Goal: Task Accomplishment & Management: Complete application form

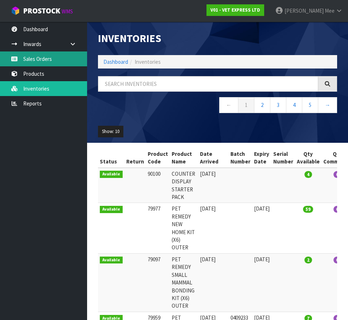
click at [42, 63] on link "Sales Orders" at bounding box center [43, 59] width 87 height 15
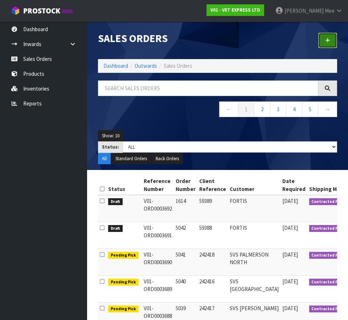
click at [332, 41] on link at bounding box center [327, 41] width 19 height 16
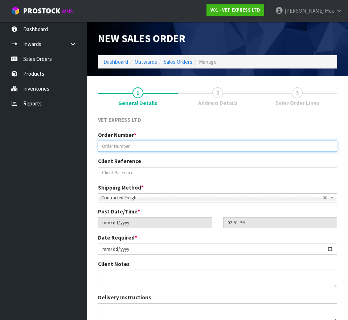
click at [120, 147] on input "text" at bounding box center [217, 146] width 239 height 11
type input "5043"
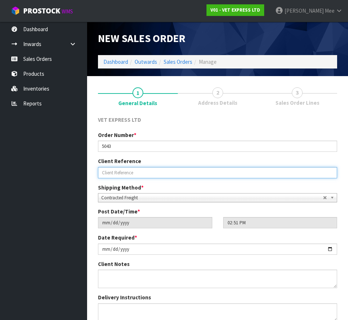
click at [116, 172] on input "text" at bounding box center [217, 172] width 239 height 11
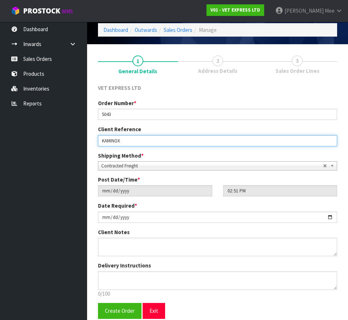
scroll to position [63, 0]
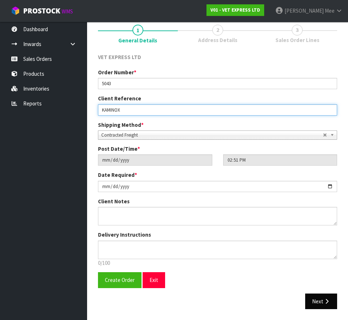
type input "KAMINOX"
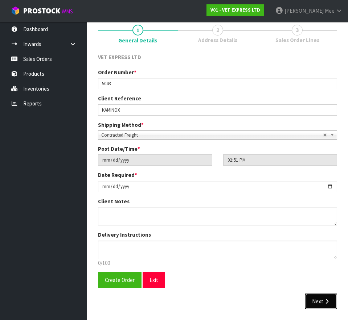
click at [318, 300] on button "Next" at bounding box center [321, 302] width 32 height 16
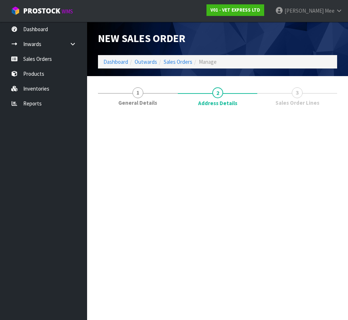
scroll to position [0, 0]
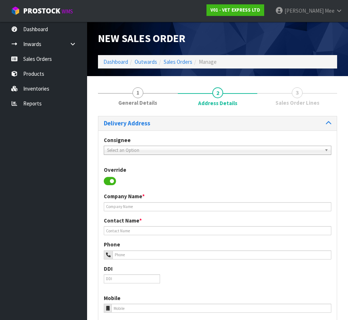
click at [136, 150] on span "Select an Option" at bounding box center [214, 150] width 214 height 9
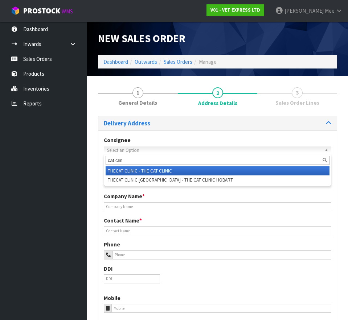
type input "cat clin"
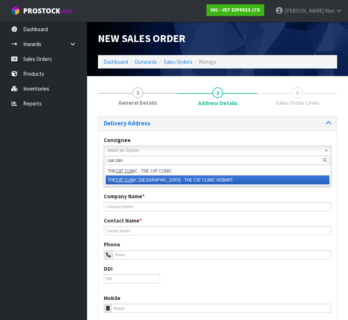
click at [172, 178] on li "THE CAT CLIN IC HOBART - THE CAT CLINIC HOBART" at bounding box center [218, 180] width 224 height 9
type input "THE CAT CLINIC HOBART"
type input "[PERSON_NAME]"
type input "[EMAIL_ADDRESS][DOMAIN_NAME]"
type input "[STREET_ADDRESS]"
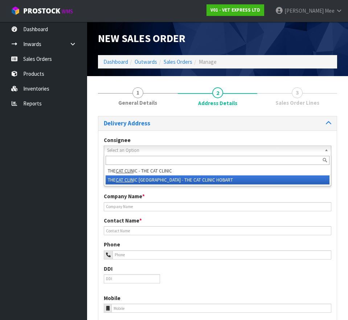
type input "7008"
type input "[GEOGRAPHIC_DATA]"
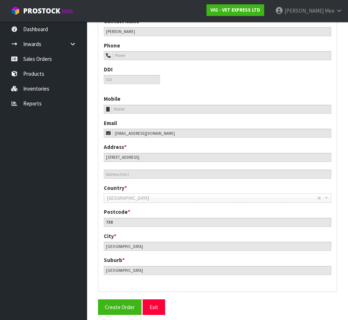
scroll to position [245, 0]
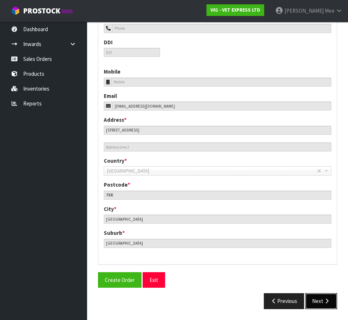
click at [321, 300] on button "Next" at bounding box center [321, 301] width 32 height 16
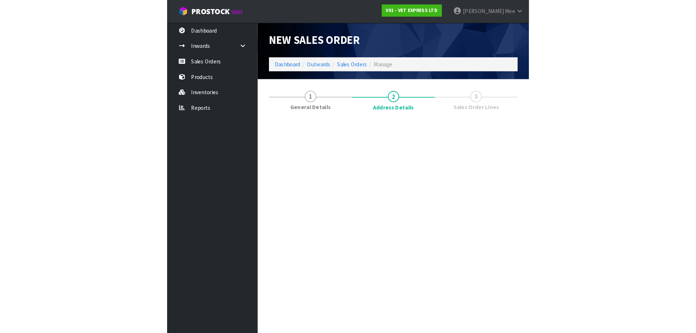
scroll to position [0, 0]
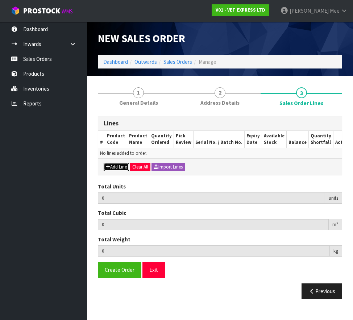
click at [119, 168] on button "Add Line" at bounding box center [116, 167] width 25 height 9
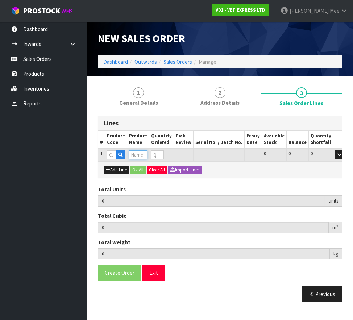
click at [137, 155] on input "text" at bounding box center [138, 155] width 18 height 9
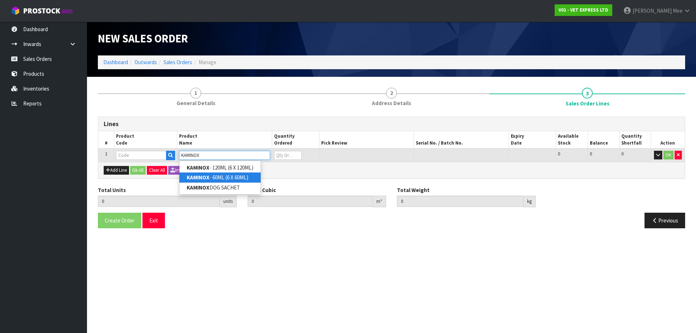
type input "KAMINOX"
click at [227, 176] on link "KAMINOX - 60ML (6 X 60ML)" at bounding box center [220, 178] width 81 height 10
type input "KAMINOX - 60ML (6 X 60ML)"
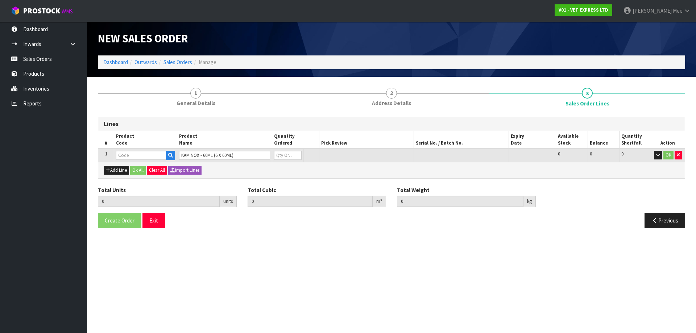
type input "0.000000"
type input "0.000"
type input "50815"
type input "0"
type input "1"
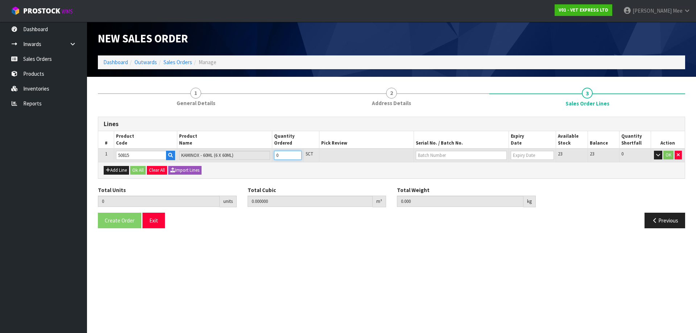
type input "0.001152"
type input "0.68"
type input "1"
click at [296, 154] on input "1" at bounding box center [288, 155] width 28 height 9
click at [111, 170] on button "Add Line" at bounding box center [116, 170] width 25 height 9
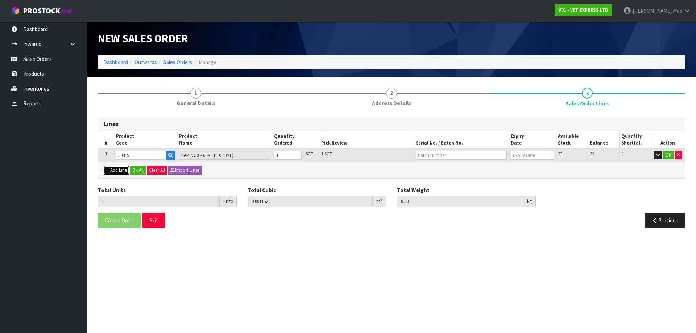
type input "0"
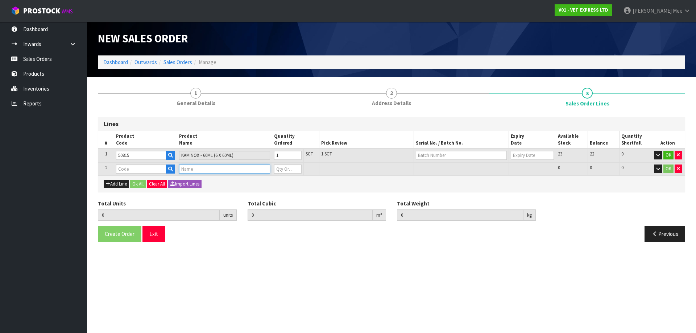
click at [202, 170] on input "text" at bounding box center [224, 169] width 91 height 9
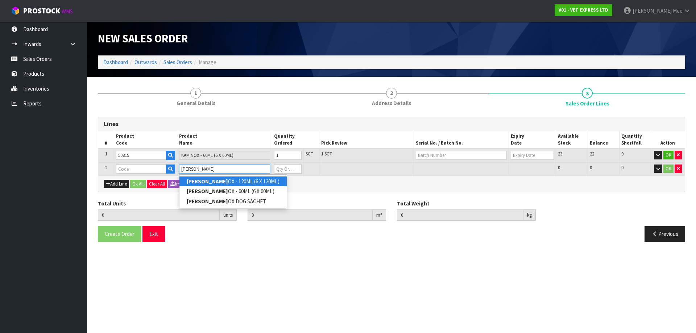
type input "[PERSON_NAME]"
click at [210, 183] on link "[PERSON_NAME] OX - 120ML (6 X 120ML)" at bounding box center [233, 182] width 107 height 10
type input "KAMINOX - 120ML (6 X 120ML)"
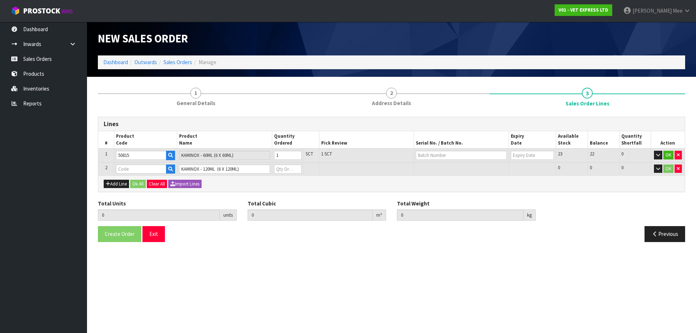
type input "1"
type input "0.001152"
type input "0.68"
type input "50825"
type input "0"
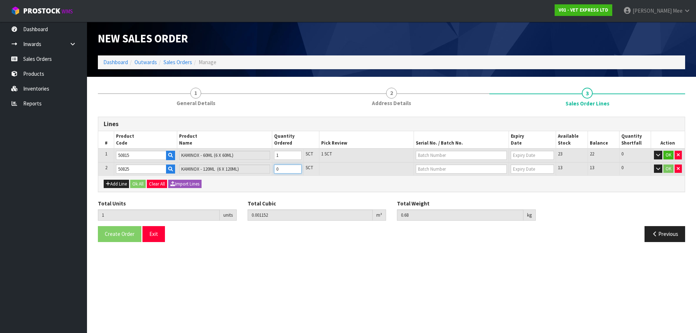
type input "2"
type input "0.007152"
type input "1.78"
type input "1"
click at [297, 167] on input "1" at bounding box center [288, 169] width 28 height 9
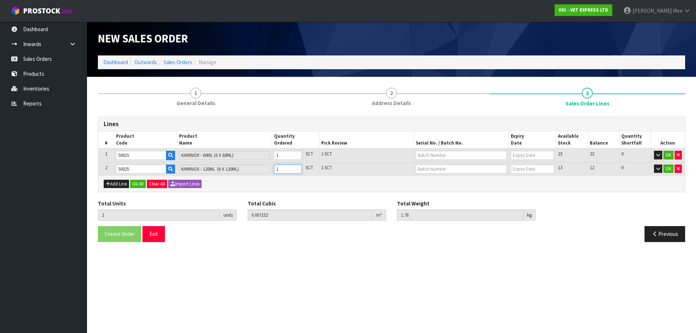
type input "3"
type input "0.013152"
type input "2.88"
type input "2"
click at [297, 167] on input "2" at bounding box center [288, 169] width 28 height 9
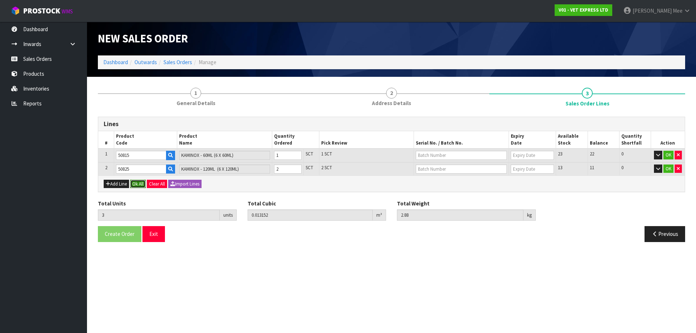
click at [139, 186] on button "Ok All" at bounding box center [138, 184] width 16 height 9
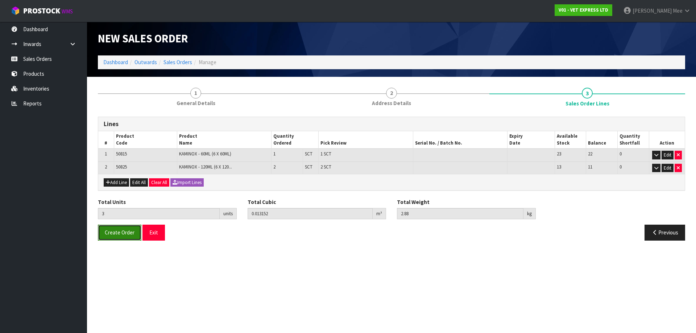
click at [118, 235] on span "Create Order" at bounding box center [120, 232] width 30 height 7
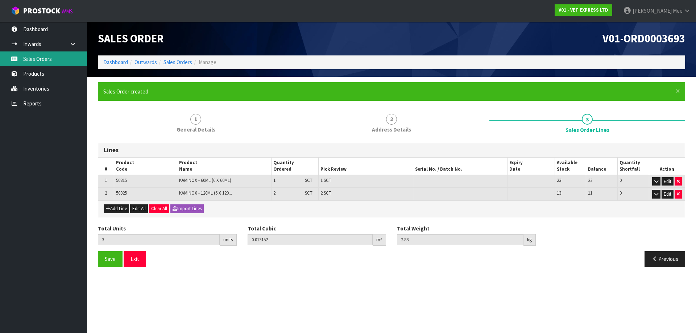
click at [39, 61] on link "Sales Orders" at bounding box center [43, 59] width 87 height 15
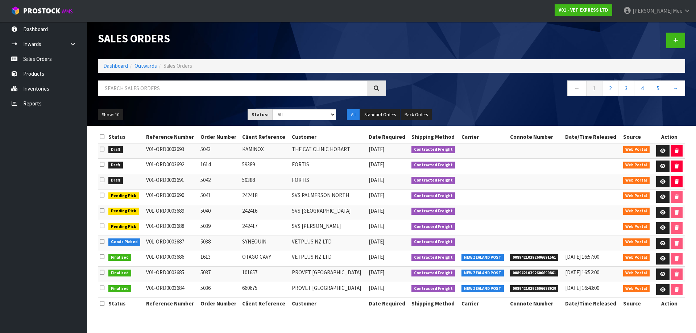
click at [353, 101] on div "← 1 2 3 4 5 →" at bounding box center [541, 92] width 299 height 23
click at [116, 149] on span "Draft" at bounding box center [115, 149] width 15 height 7
click at [146, 88] on input "text" at bounding box center [232, 89] width 269 height 16
type input "KAMINOX"
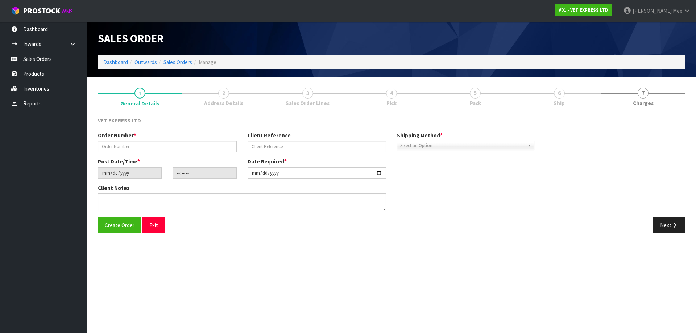
type input "4998"
type input "KAMINOX"
type input "[DATE]"
type input "11:17:00.000"
type input "[DATE]"
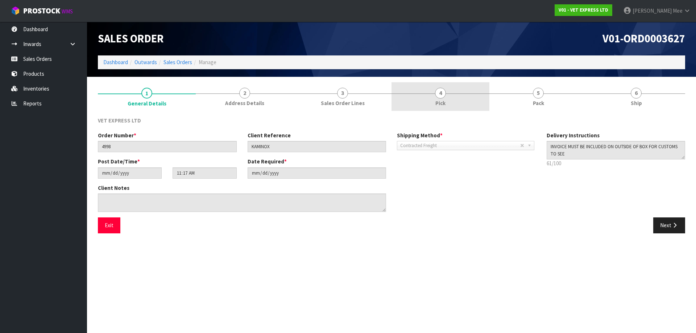
click at [353, 104] on span "Pick" at bounding box center [441, 103] width 10 height 8
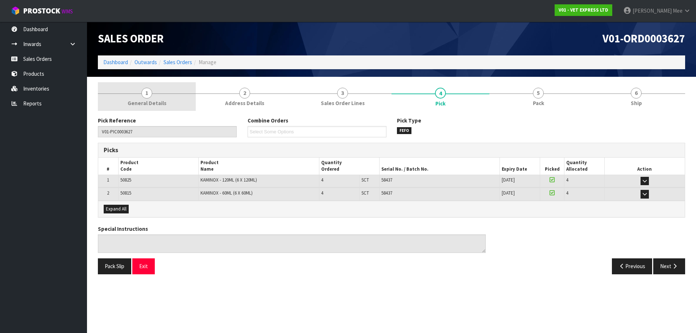
click at [152, 99] on link "1 General Details" at bounding box center [147, 96] width 98 height 29
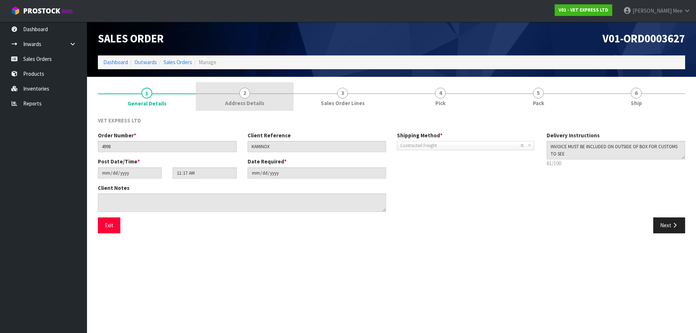
click at [235, 104] on span "Address Details" at bounding box center [244, 103] width 39 height 8
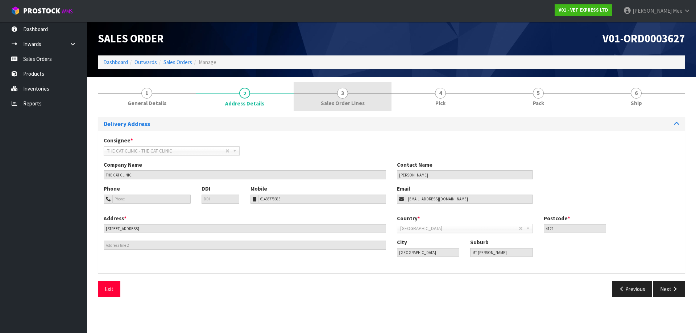
click at [349, 107] on span "Sales Order Lines" at bounding box center [343, 103] width 44 height 8
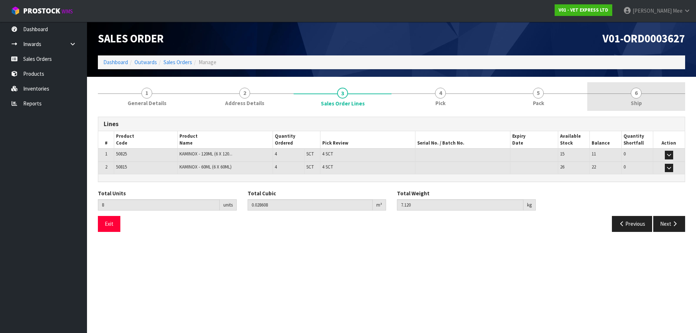
click at [353, 99] on link "6 Ship" at bounding box center [637, 96] width 98 height 29
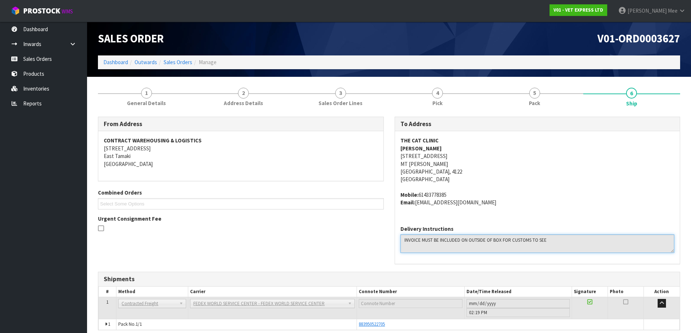
drag, startPoint x: 553, startPoint y: 242, endPoint x: 400, endPoint y: 240, distance: 153.4
click at [353, 240] on div "Delivery Instructions" at bounding box center [537, 242] width 285 height 44
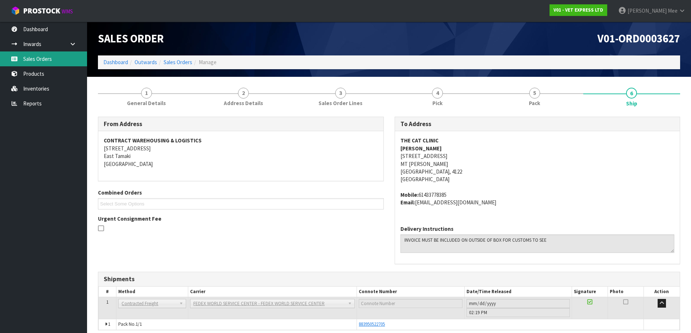
click at [49, 62] on link "Sales Orders" at bounding box center [43, 59] width 87 height 15
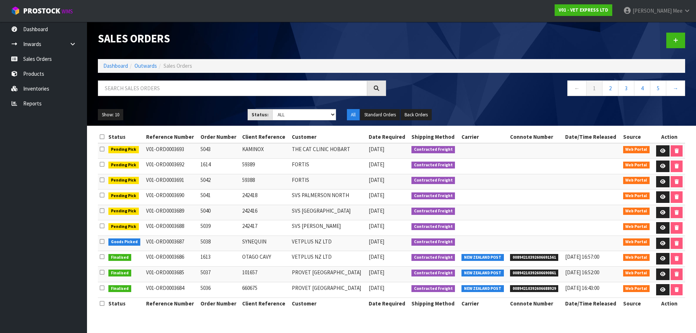
click at [121, 150] on span "Pending Pick" at bounding box center [123, 149] width 30 height 7
click at [353, 151] on icon at bounding box center [662, 151] width 5 height 5
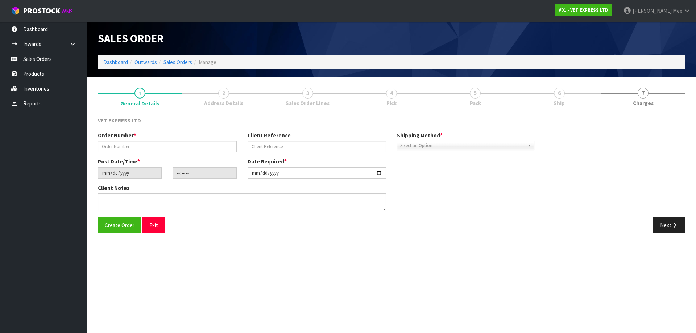
type input "5043"
type input "KAMINOX"
type input "[DATE]"
type input "14:51:00.000"
type input "[DATE]"
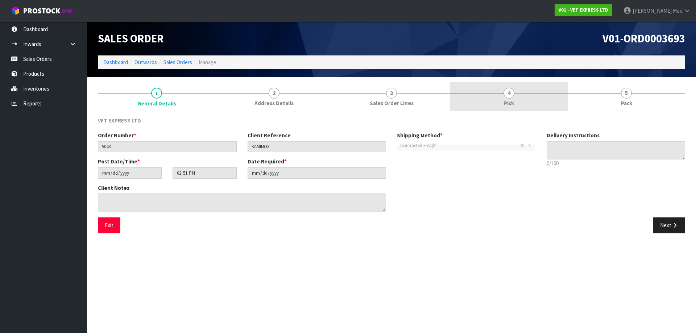
click at [353, 104] on span "Pick" at bounding box center [509, 103] width 10 height 8
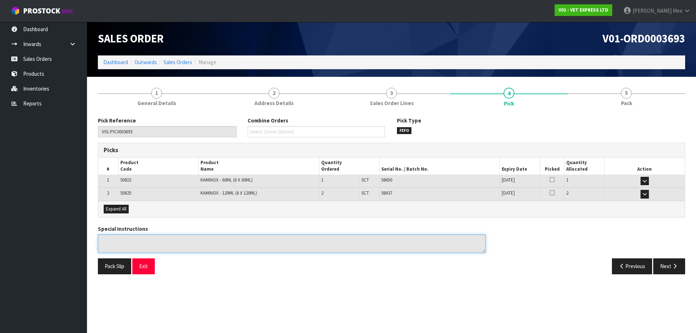
click at [171, 238] on textarea at bounding box center [292, 244] width 388 height 18
click at [147, 240] on textarea at bounding box center [292, 244] width 388 height 18
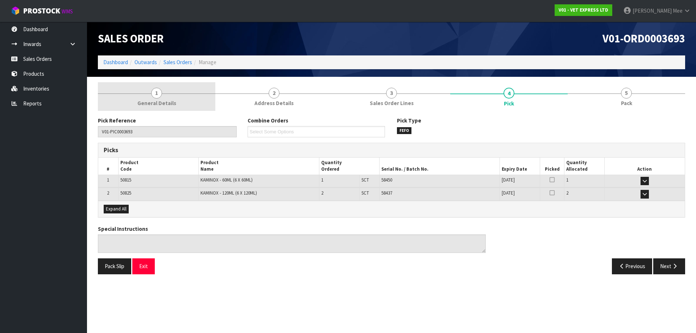
click at [172, 100] on span "General Details" at bounding box center [156, 103] width 39 height 8
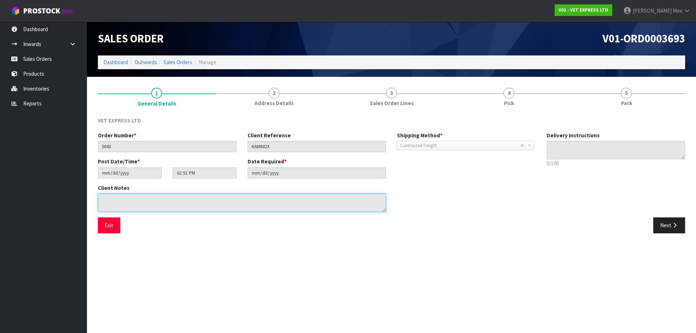
click at [165, 202] on textarea at bounding box center [242, 203] width 288 height 18
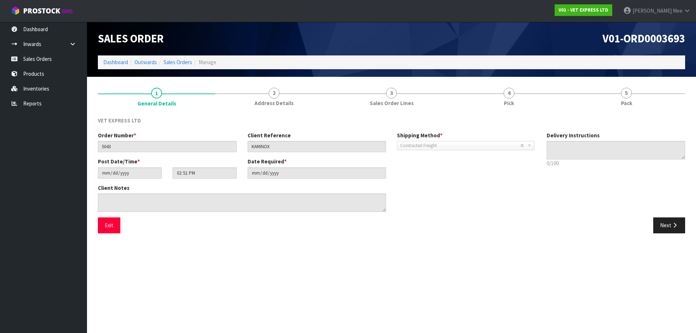
click at [274, 260] on section "Edit Sales Order V01-ORD0003693 Dashboard Outwards Sales Orders Manage Sales Or…" at bounding box center [348, 166] width 696 height 333
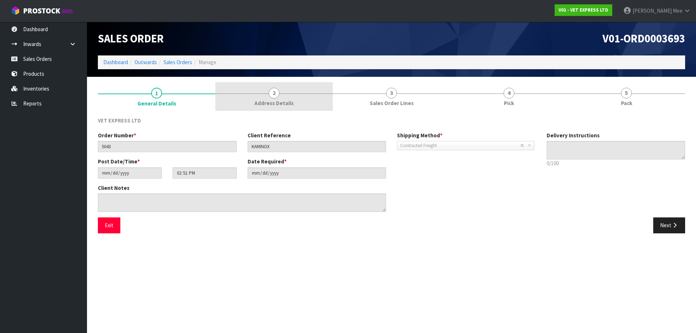
click at [290, 100] on span "Address Details" at bounding box center [274, 103] width 39 height 8
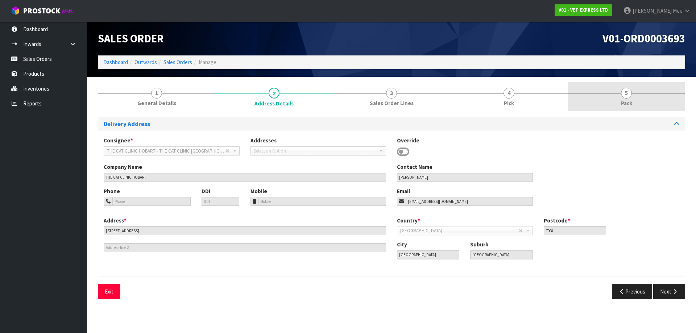
click at [353, 98] on link "5 Pack" at bounding box center [627, 96] width 118 height 29
